Goal: Information Seeking & Learning: Learn about a topic

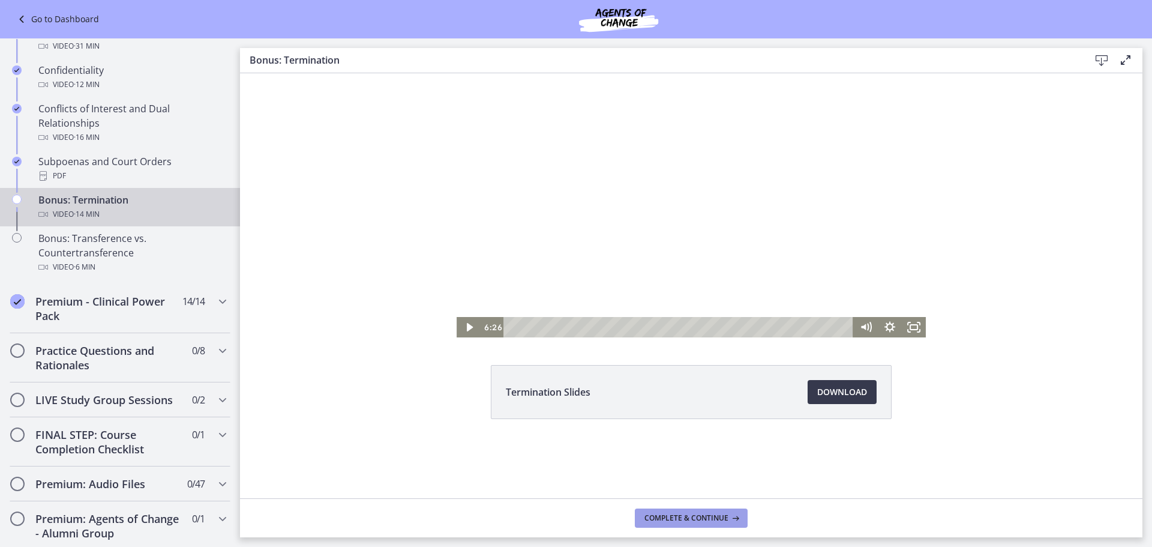
click at [697, 520] on span "Complete & continue" at bounding box center [686, 518] width 84 height 10
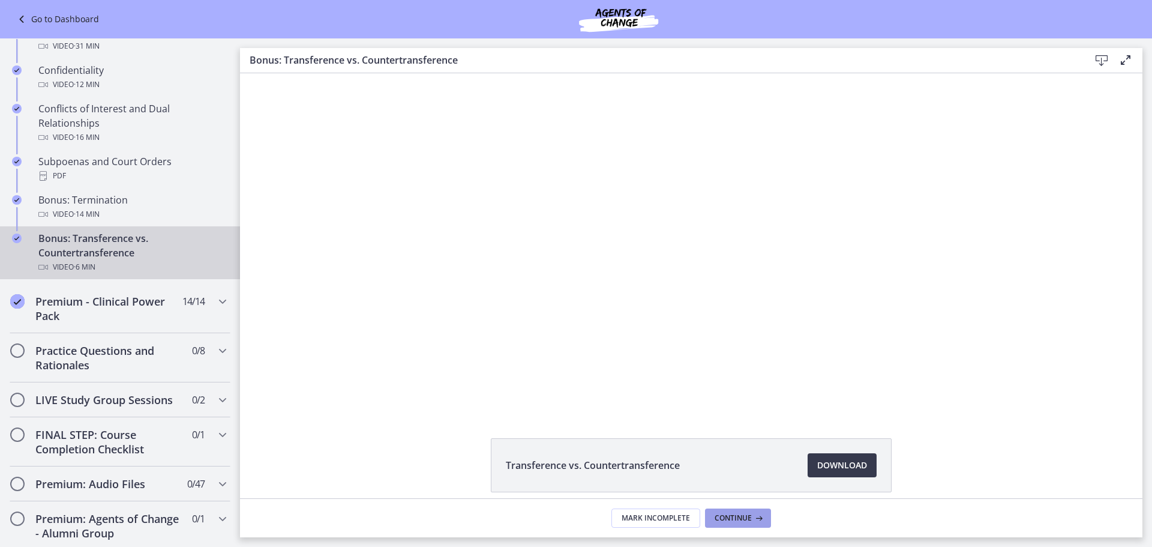
click at [732, 520] on span "Continue" at bounding box center [733, 518] width 37 height 10
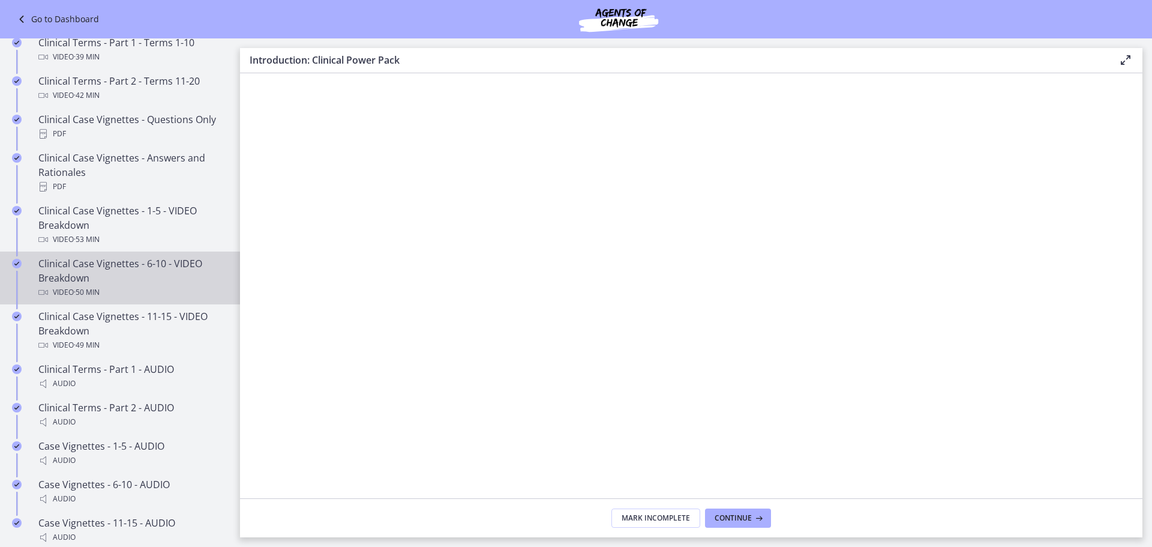
scroll to position [365, 0]
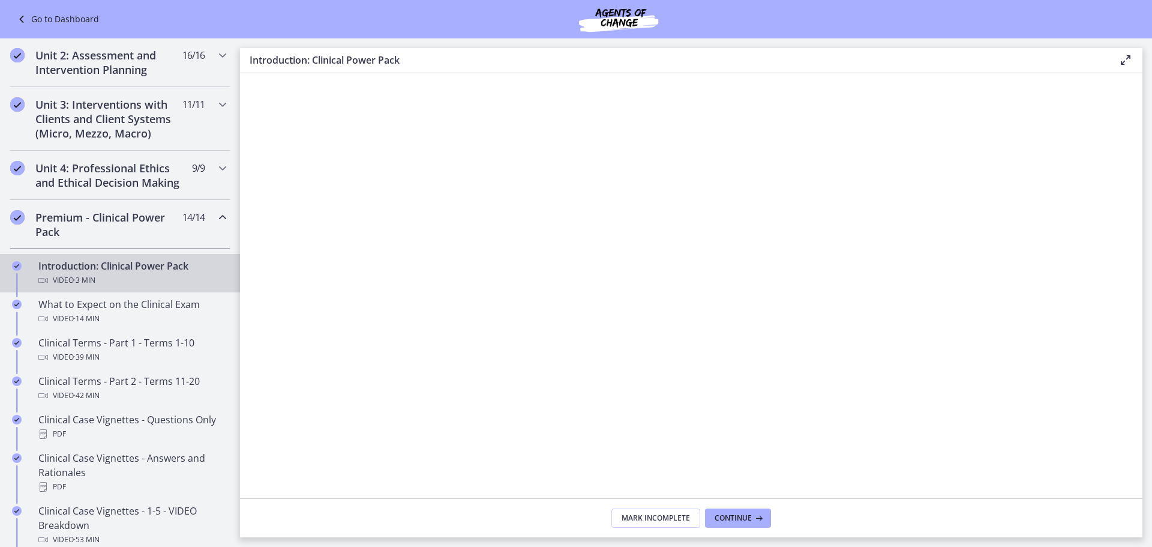
click at [161, 239] on h2 "Premium - Clinical Power Pack" at bounding box center [108, 224] width 146 height 29
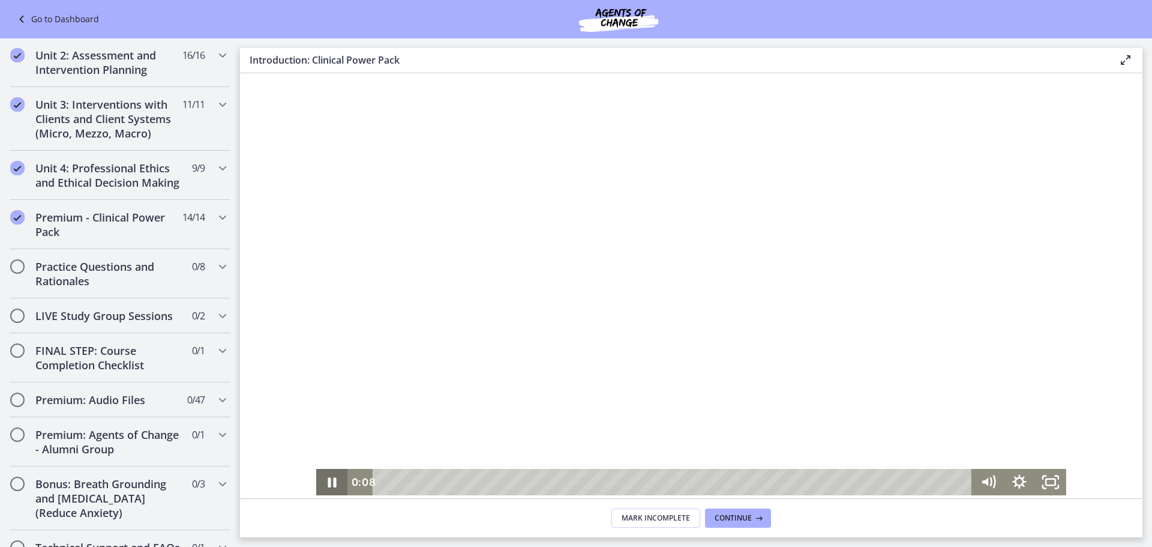
click at [328, 482] on icon "Pause" at bounding box center [332, 482] width 8 height 10
click at [80, 283] on h2 "Practice Questions and Rationales" at bounding box center [108, 273] width 146 height 29
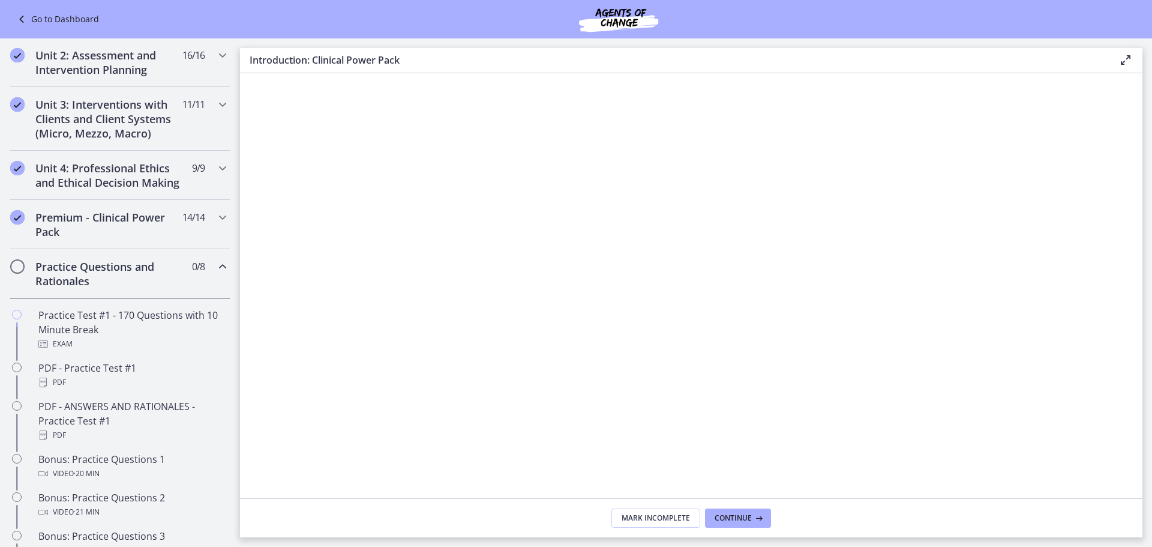
click at [109, 283] on h2 "Practice Questions and Rationales" at bounding box center [108, 273] width 146 height 29
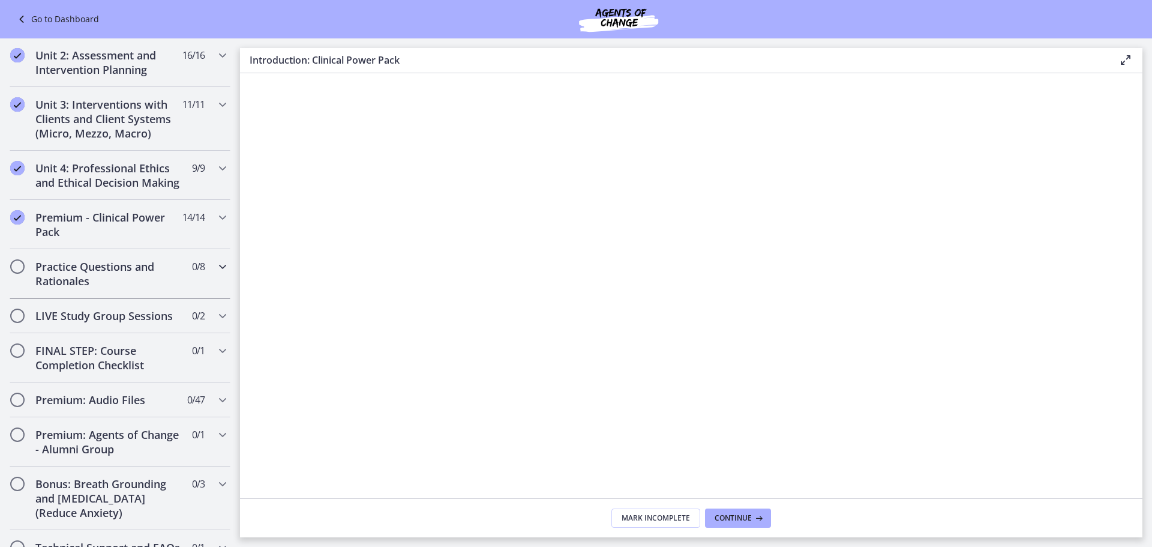
click at [109, 283] on h2 "Practice Questions and Rationales" at bounding box center [108, 273] width 146 height 29
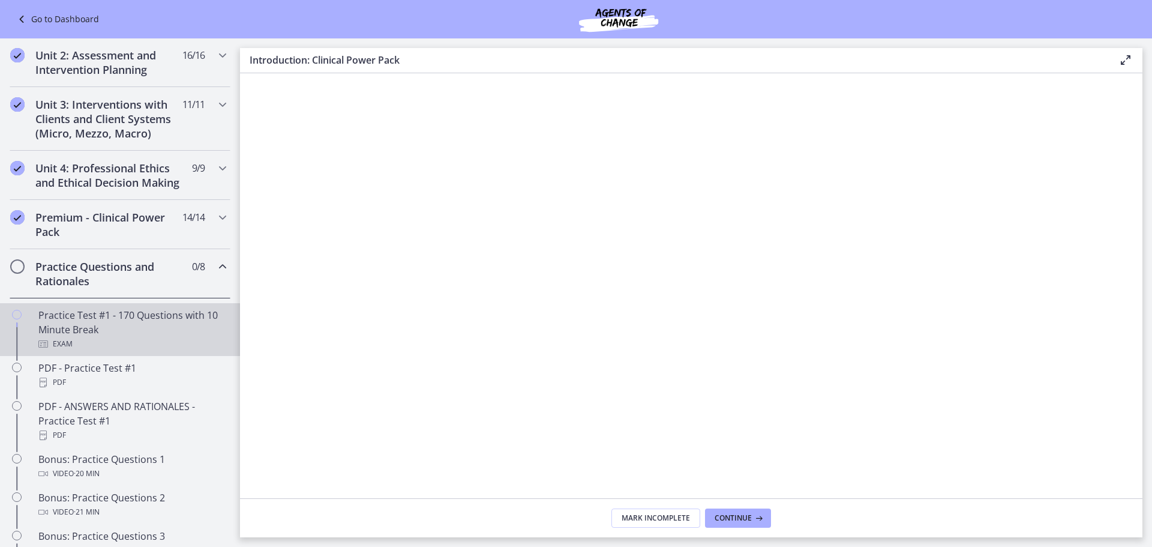
click at [68, 341] on div "Practice Test #1 - 170 Questions with 10 Minute Break Exam" at bounding box center [131, 329] width 187 height 43
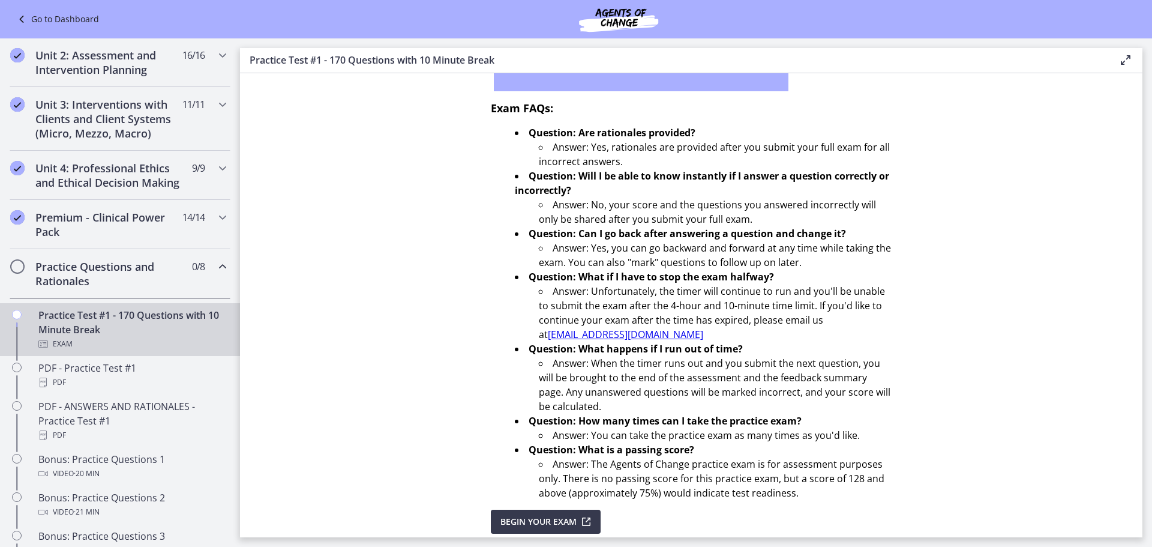
scroll to position [344, 0]
